Goal: Information Seeking & Learning: Understand process/instructions

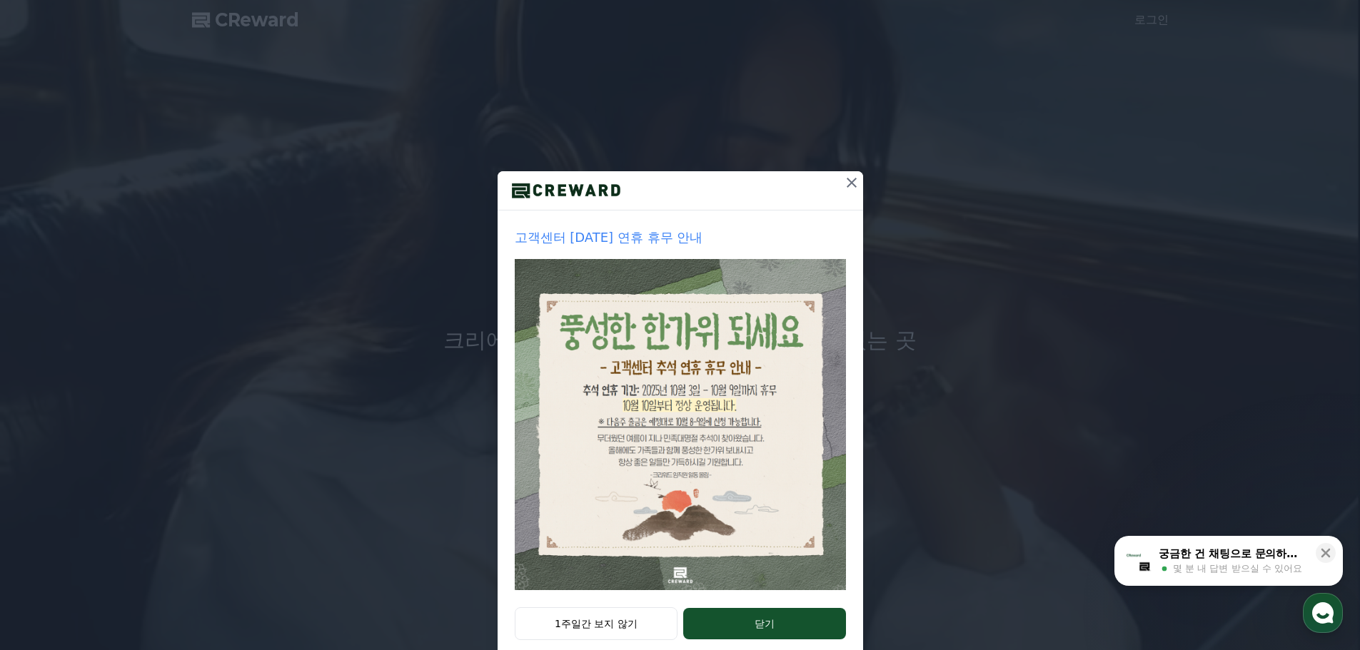
click at [627, 627] on button "1주일간 보지 않기" at bounding box center [596, 623] width 163 height 33
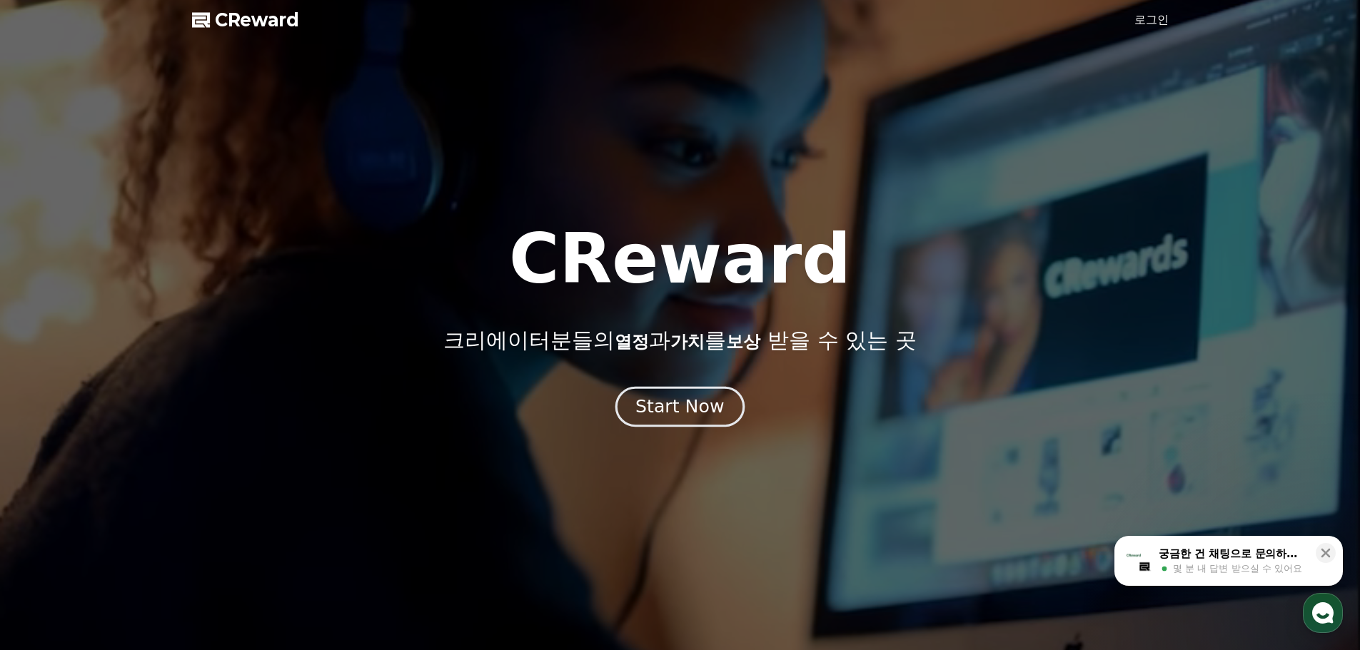
click at [678, 412] on div "Start Now" at bounding box center [679, 407] width 89 height 24
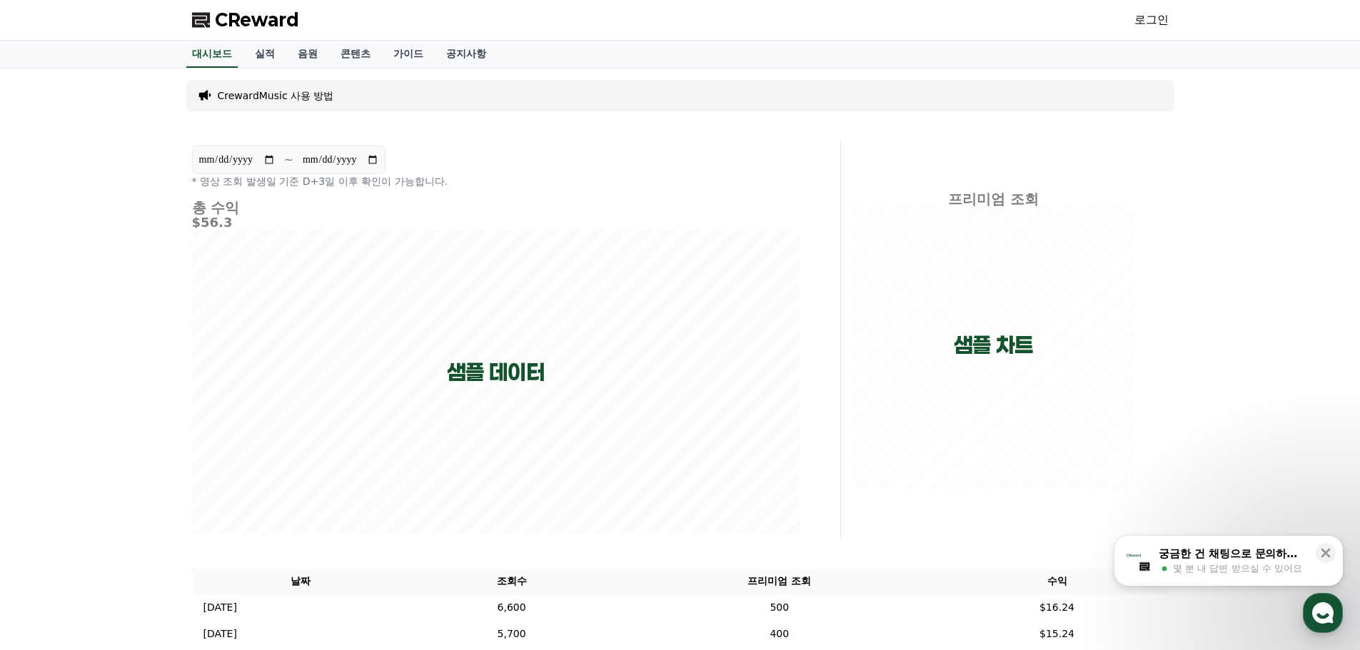
click at [293, 91] on p "CrewardMusic 사용 방법" at bounding box center [276, 96] width 116 height 14
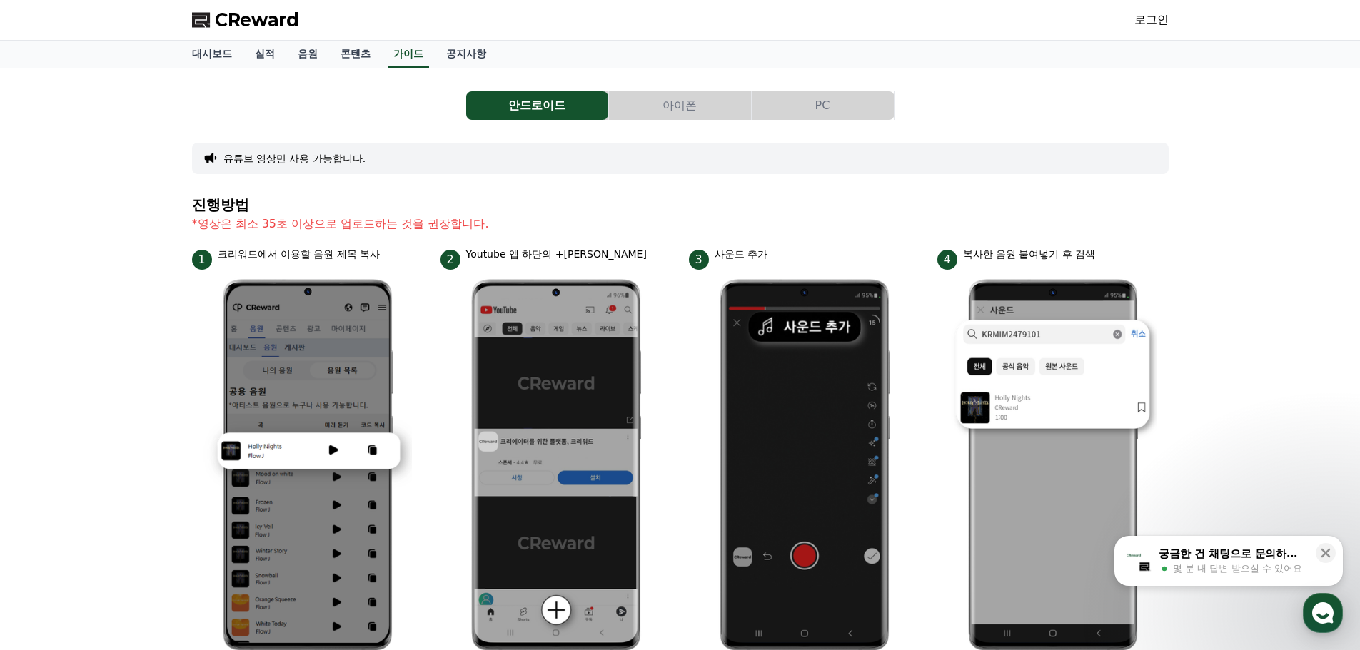
scroll to position [214, 0]
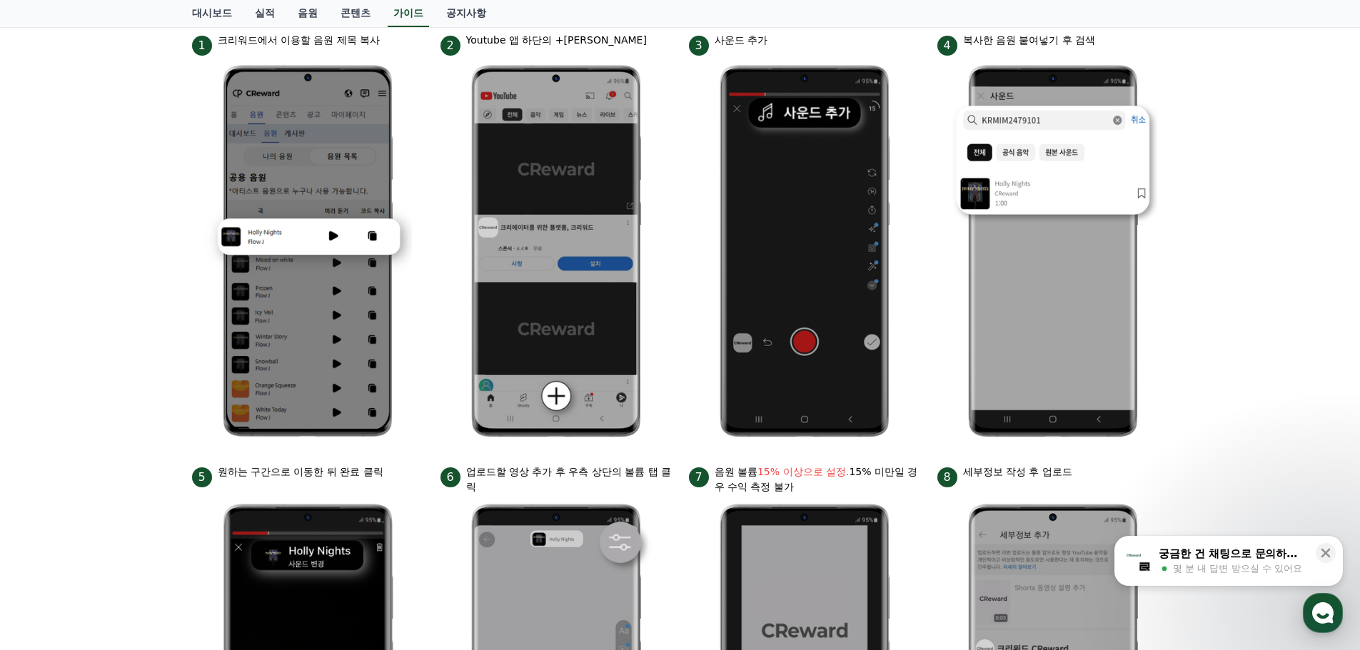
click at [0, 406] on div "안드로이드 아이폰 PC 유튜브 영상만 사용 가능합니다. 진행방법 *영상은 최소 35초 이상으로 업로드하는 것을 권장합니다. 1 크리워드에서 이…" at bounding box center [680, 376] width 1360 height 1044
click at [1, 358] on div "안드로이드 아이폰 PC 유튜브 영상만 사용 가능합니다. 진행방법 *영상은 최소 35초 이상으로 업로드하는 것을 권장합니다. 1 크리워드에서 이…" at bounding box center [680, 376] width 1360 height 1044
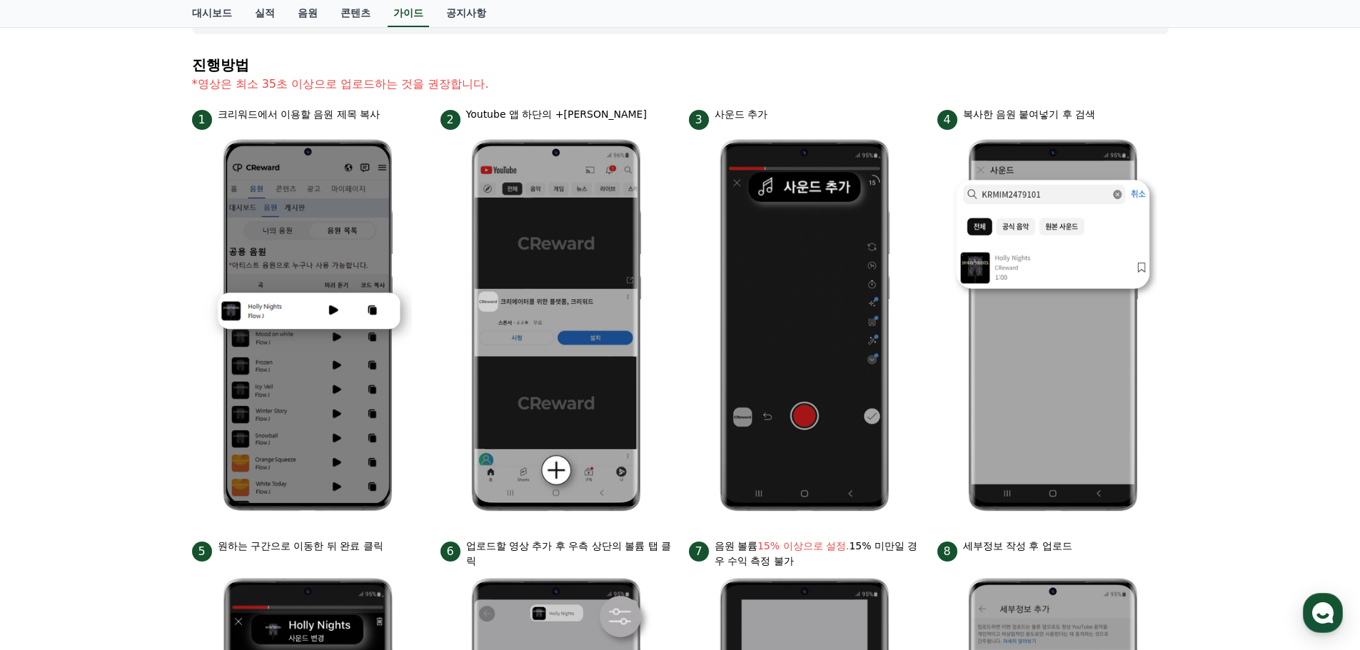
scroll to position [0, 0]
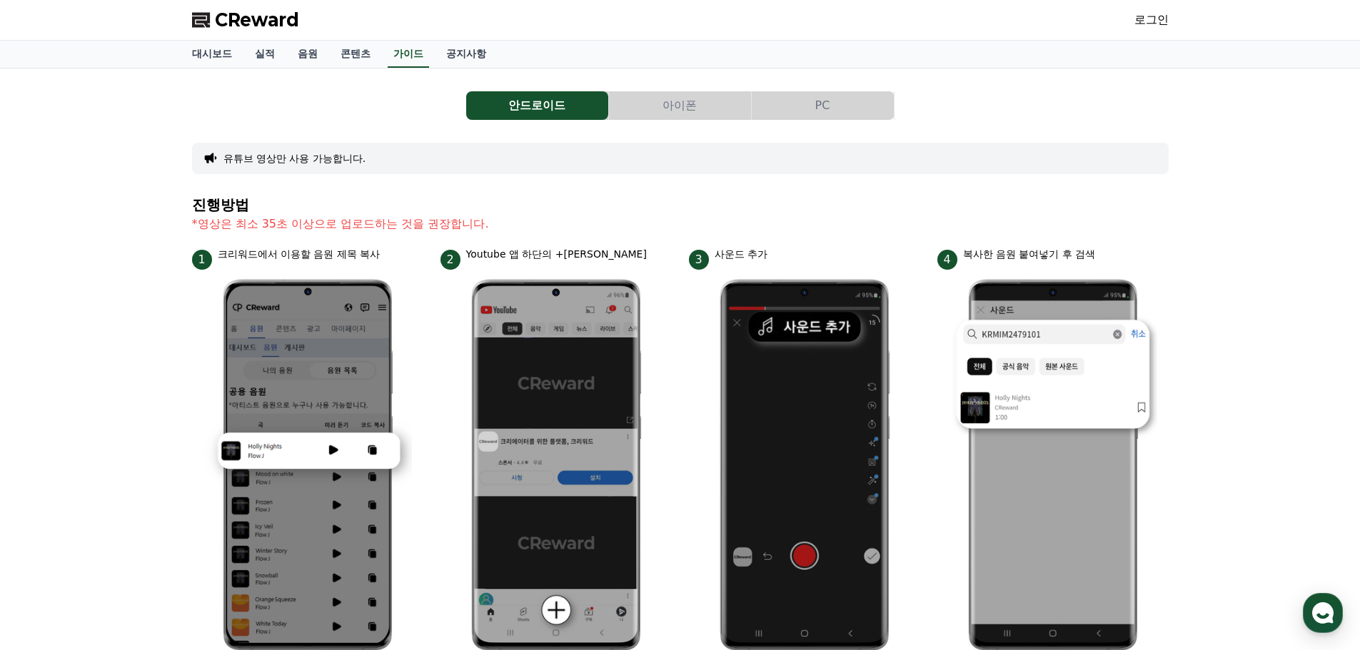
click at [805, 112] on button "PC" at bounding box center [823, 105] width 142 height 29
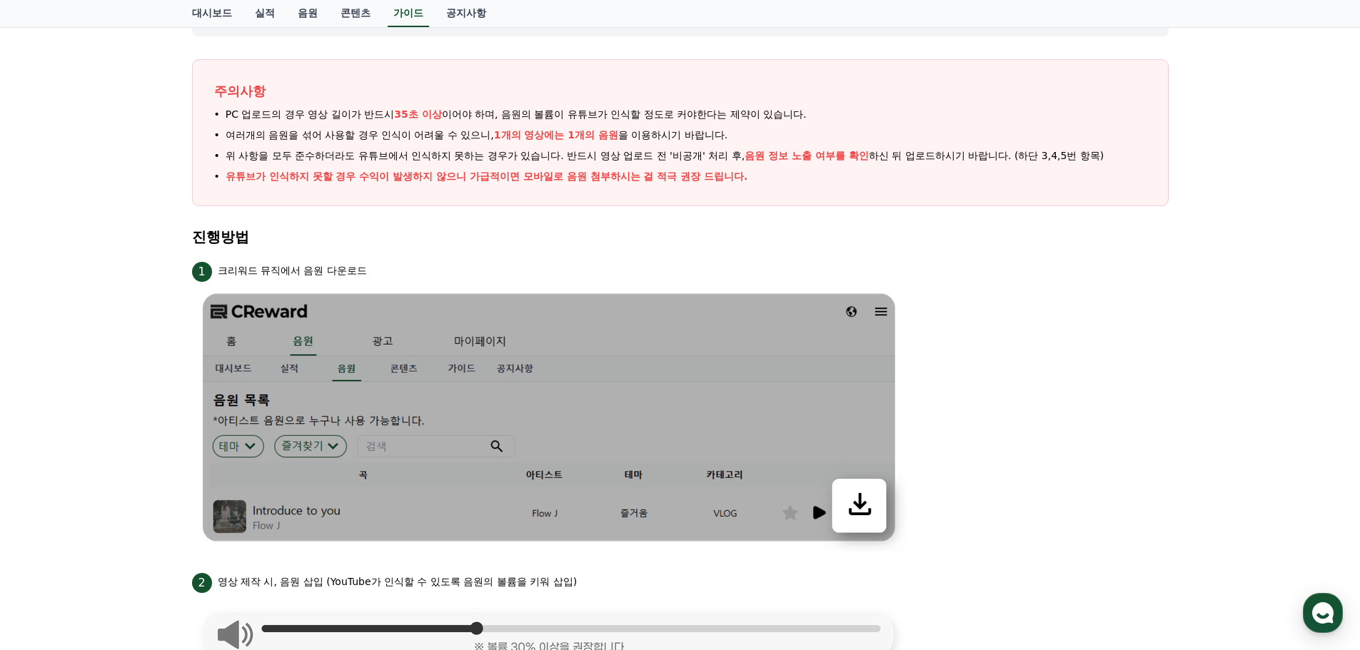
scroll to position [66, 0]
